Goal: Task Accomplishment & Management: Complete application form

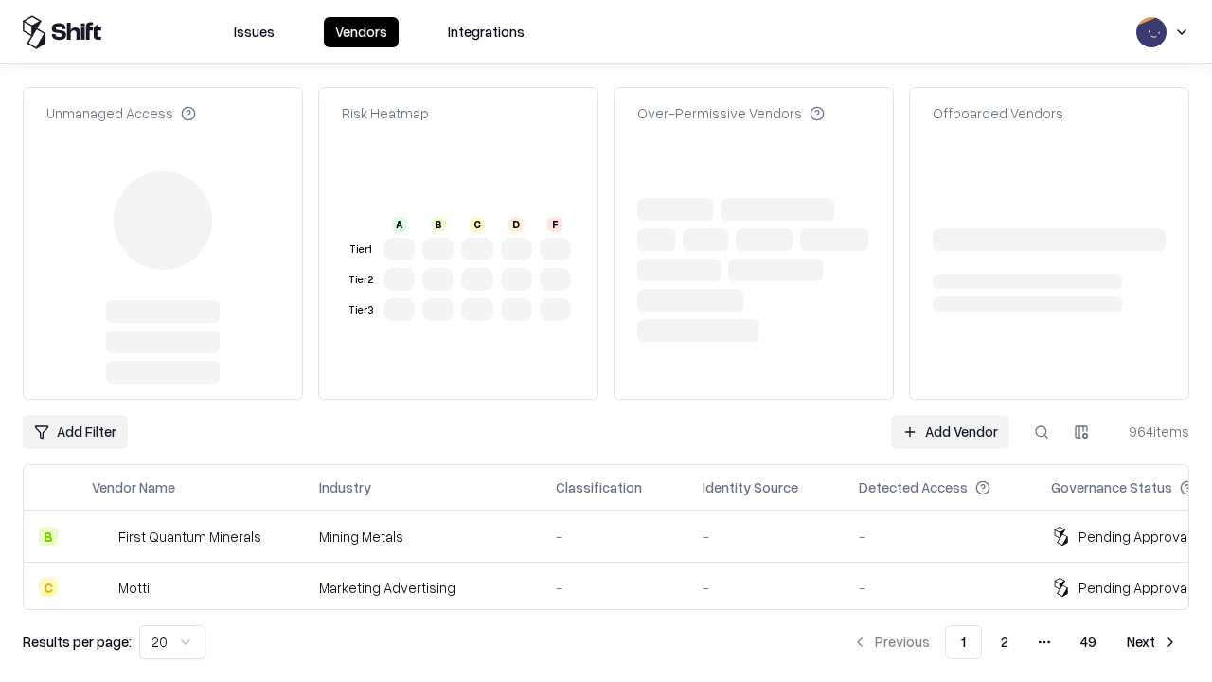
click at [950, 415] on link "Add Vendor" at bounding box center [950, 432] width 118 height 34
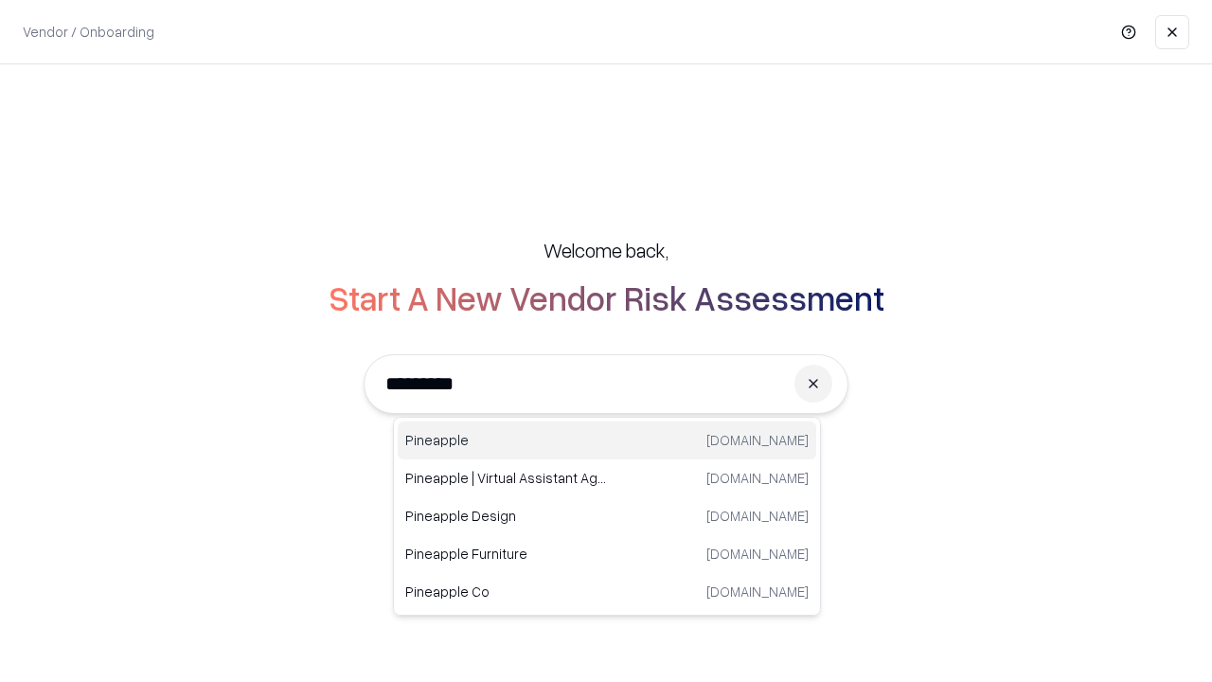
click at [607, 440] on div "Pineapple [DOMAIN_NAME]" at bounding box center [607, 441] width 419 height 38
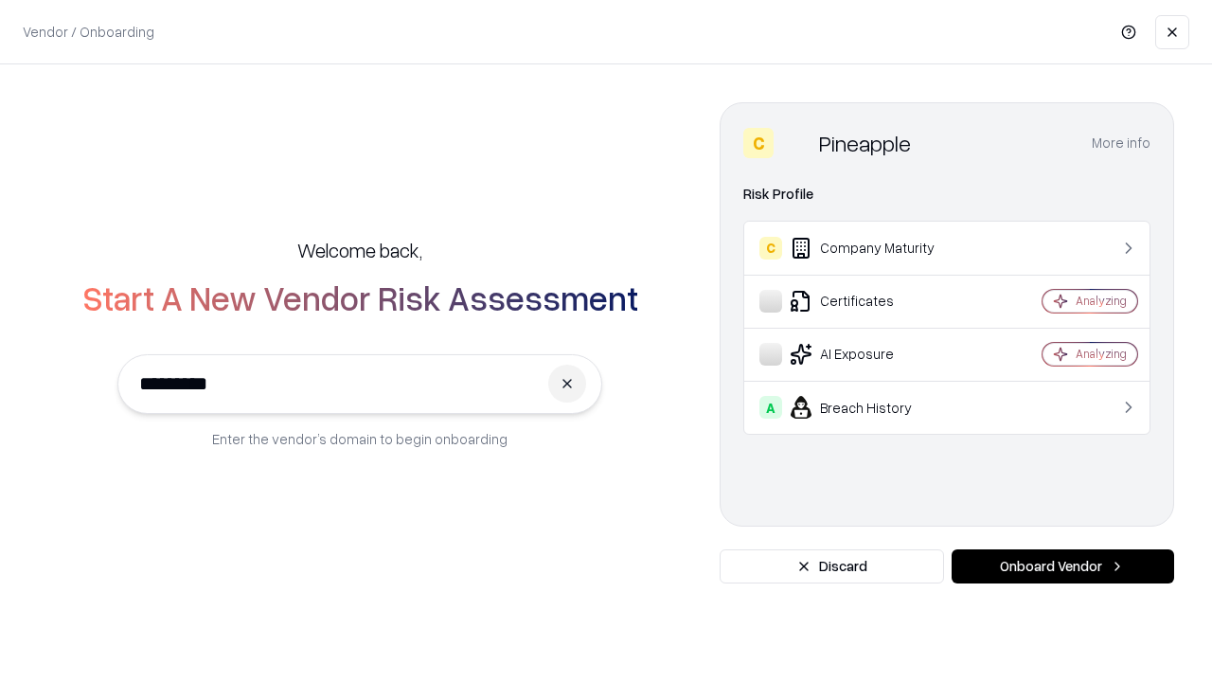
type input "*********"
click at [1063, 566] on button "Onboard Vendor" at bounding box center [1063, 566] width 223 height 34
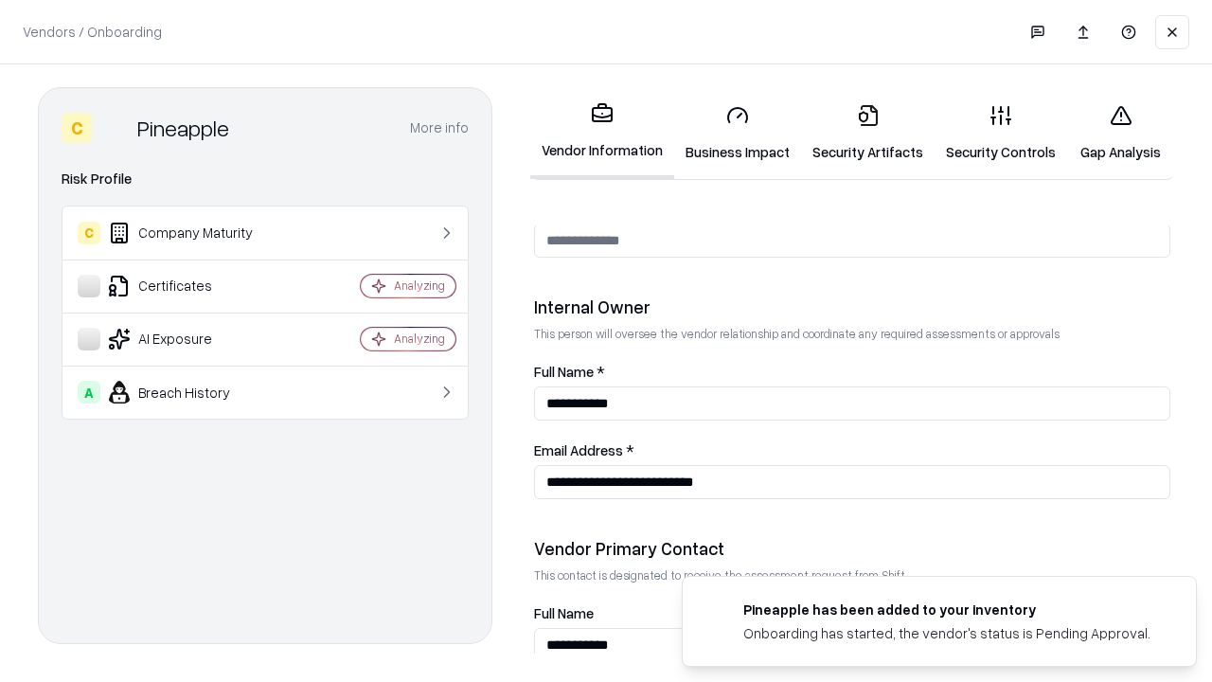
scroll to position [981, 0]
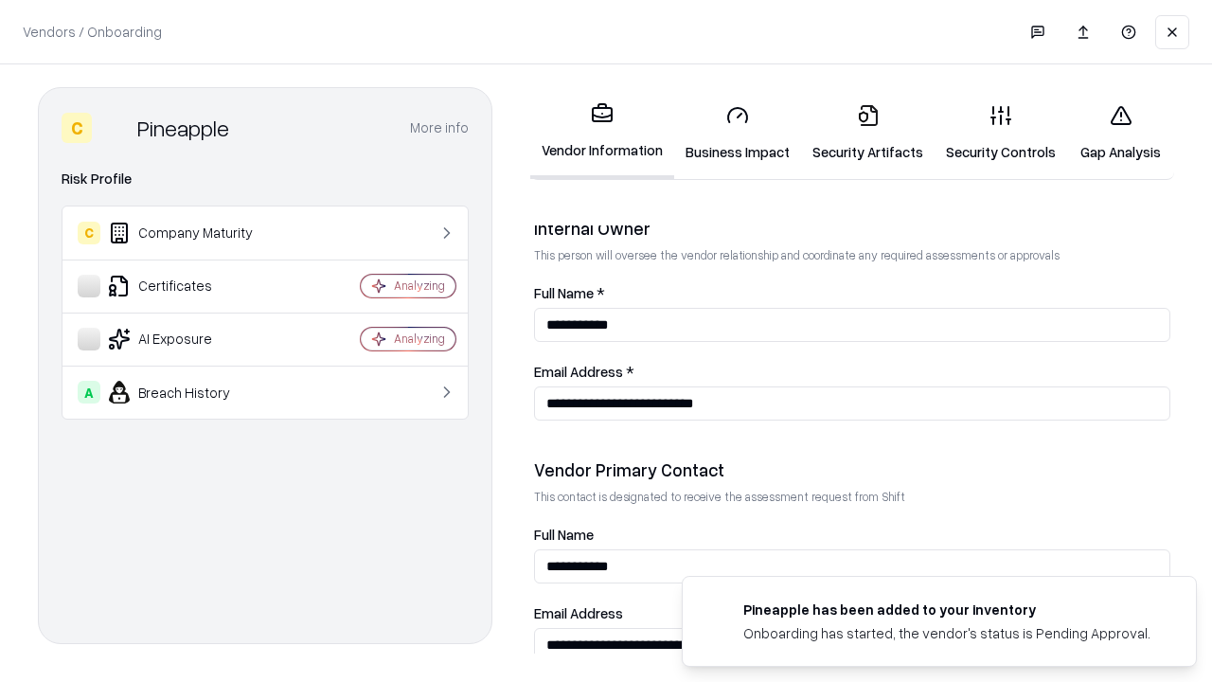
click at [868, 133] on link "Security Artifacts" at bounding box center [868, 133] width 134 height 88
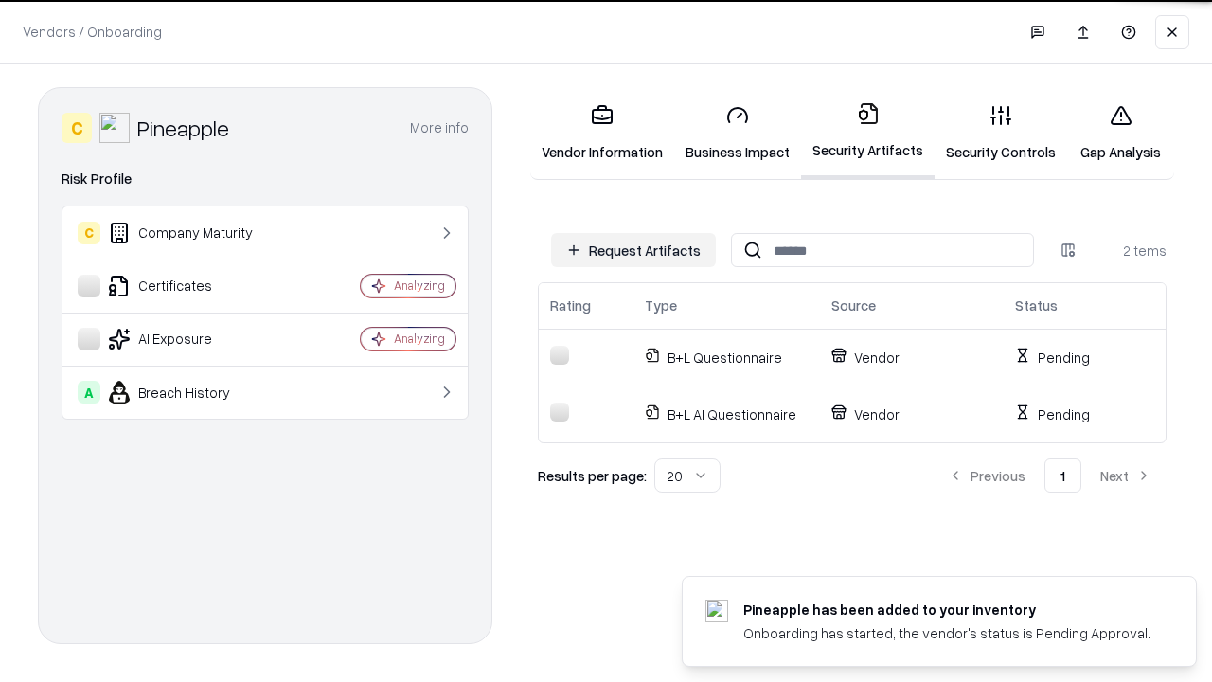
click at [634, 250] on button "Request Artifacts" at bounding box center [633, 250] width 165 height 34
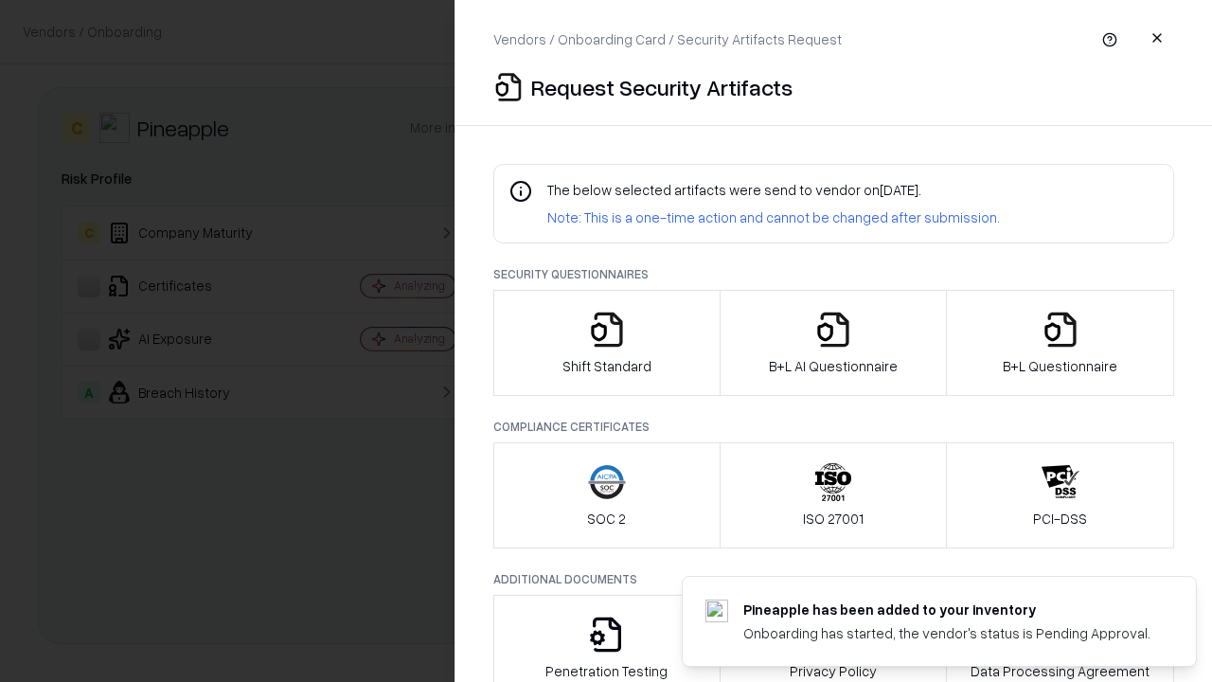
click at [1060, 343] on icon "button" at bounding box center [1061, 330] width 38 height 38
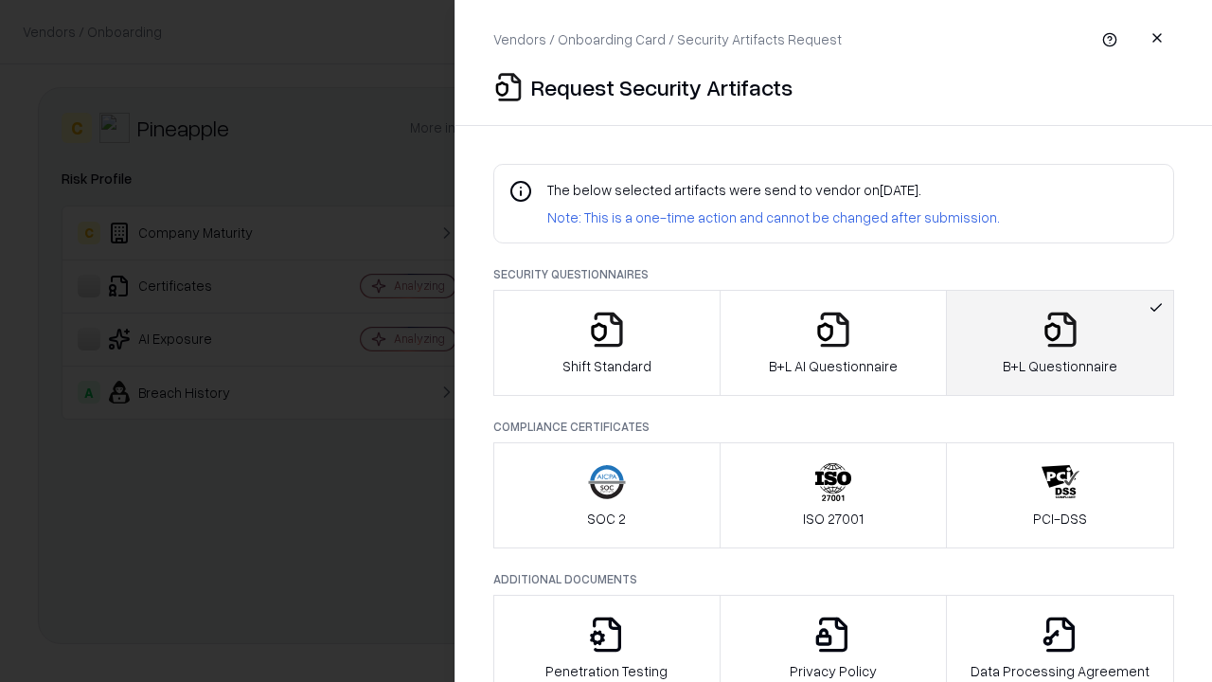
click at [833, 343] on icon "button" at bounding box center [834, 330] width 38 height 38
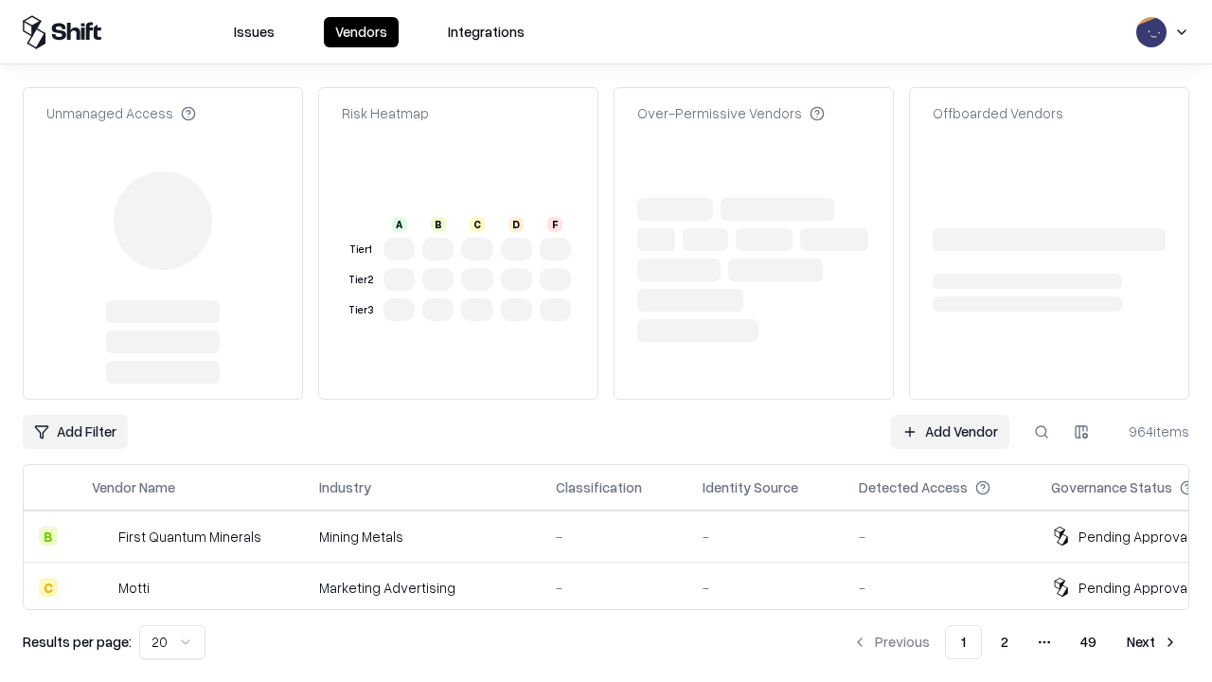
click at [950, 415] on link "Add Vendor" at bounding box center [950, 432] width 118 height 34
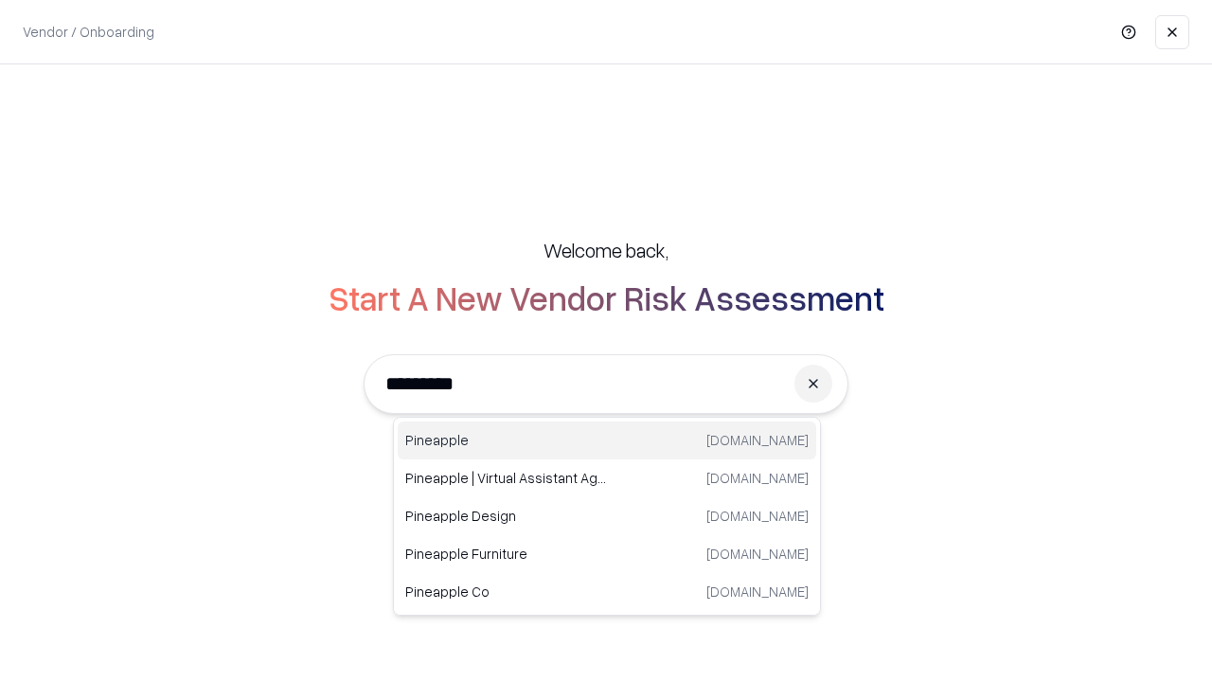
click at [607, 440] on div "Pineapple [DOMAIN_NAME]" at bounding box center [607, 441] width 419 height 38
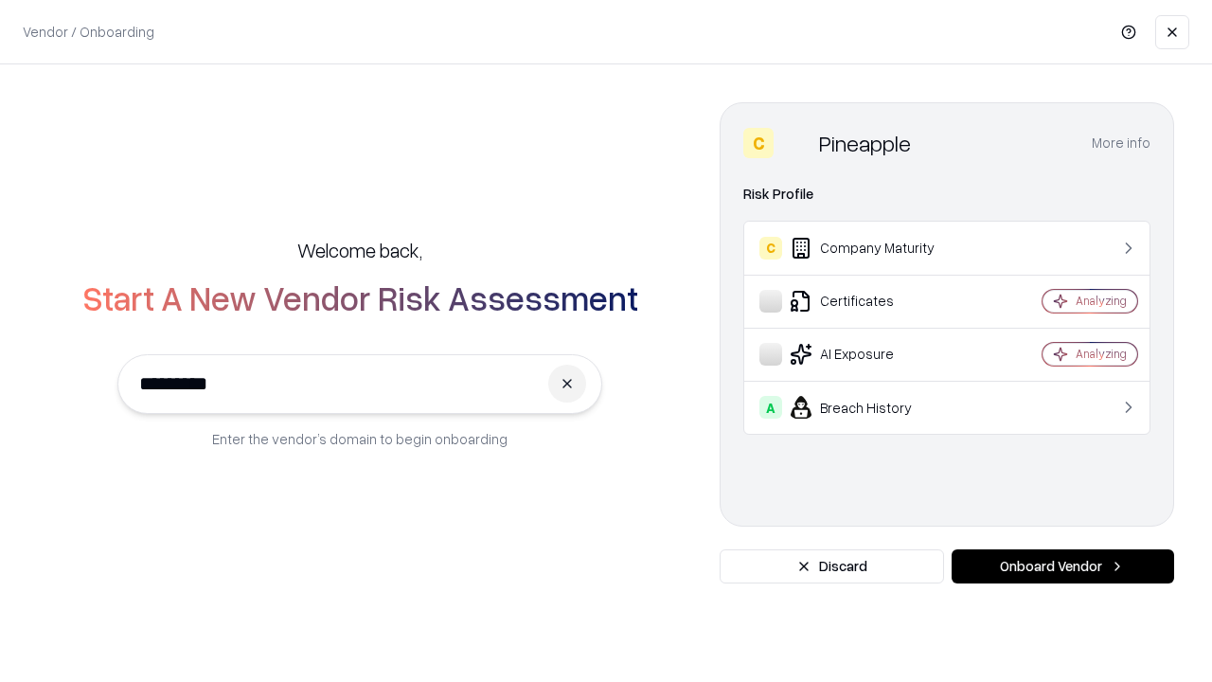
type input "*********"
click at [1063, 566] on button "Onboard Vendor" at bounding box center [1063, 566] width 223 height 34
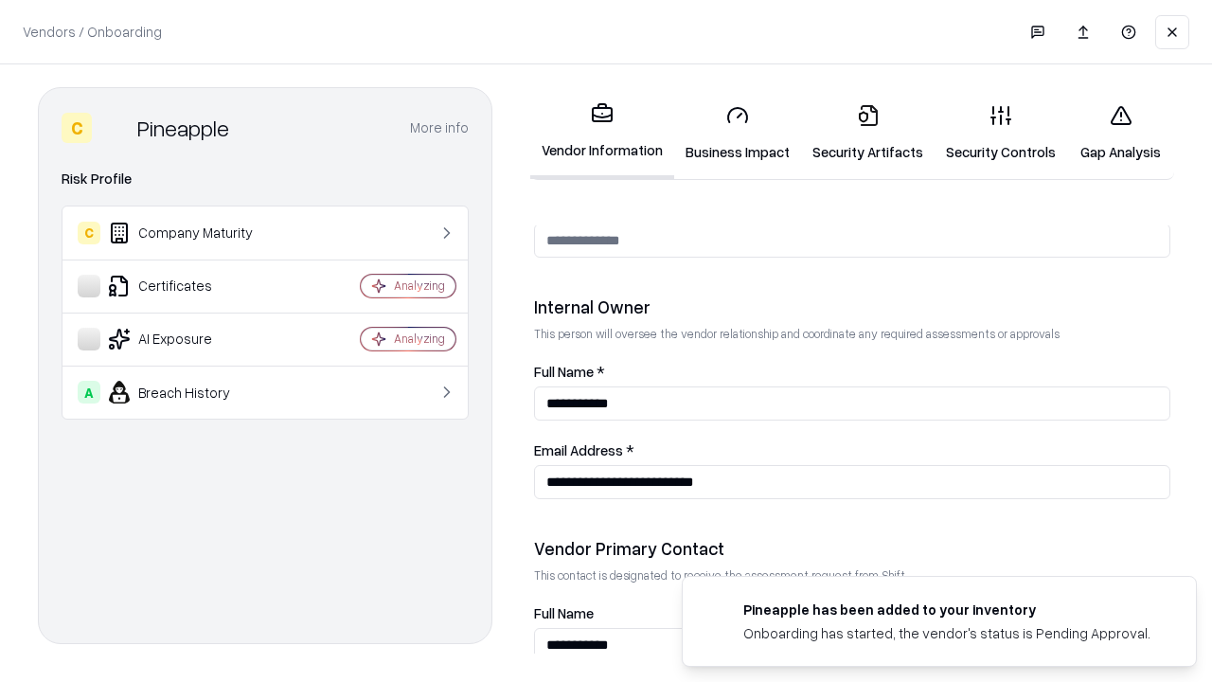
scroll to position [981, 0]
